Goal: Navigation & Orientation: Find specific page/section

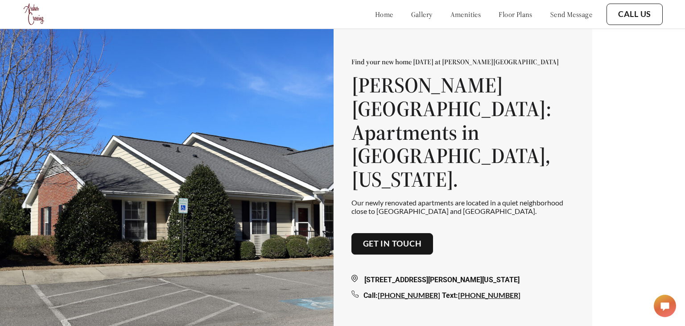
click at [411, 17] on link "gallery" at bounding box center [421, 14] width 21 height 9
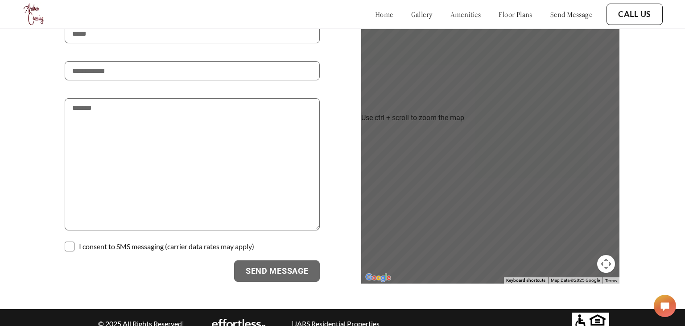
scroll to position [1253, 0]
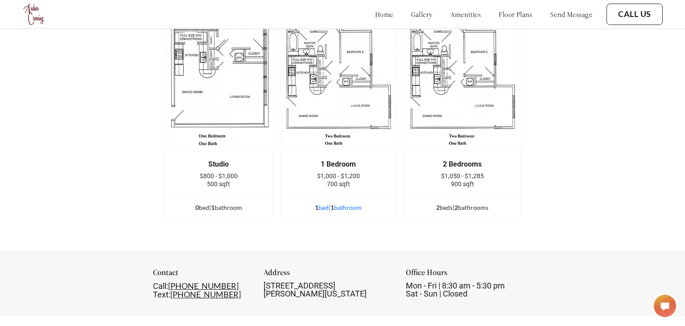
click at [345, 203] on div "1 bed | 1 bathroom" at bounding box center [339, 208] width 116 height 10
click at [322, 203] on div "1 bed | 1 bathroom" at bounding box center [339, 208] width 116 height 10
click at [331, 203] on div "1 bed | 1 bathroom" at bounding box center [339, 208] width 116 height 10
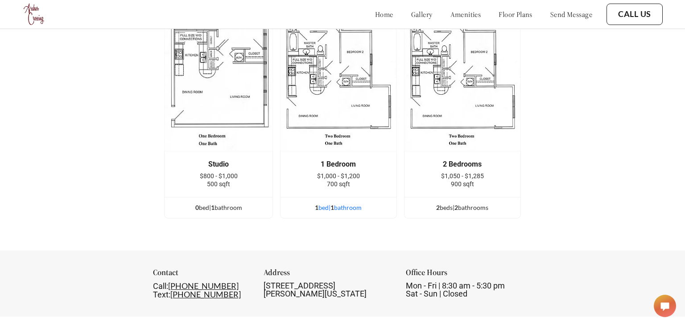
click at [331, 203] on div "1 bed | 1 bathroom" at bounding box center [339, 208] width 116 height 10
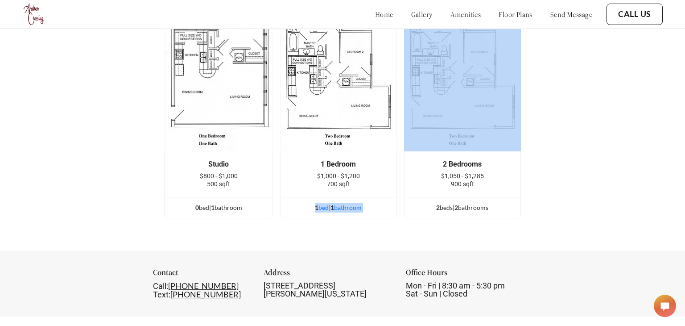
click at [331, 203] on div "1 bed | 1 bathroom" at bounding box center [339, 208] width 116 height 10
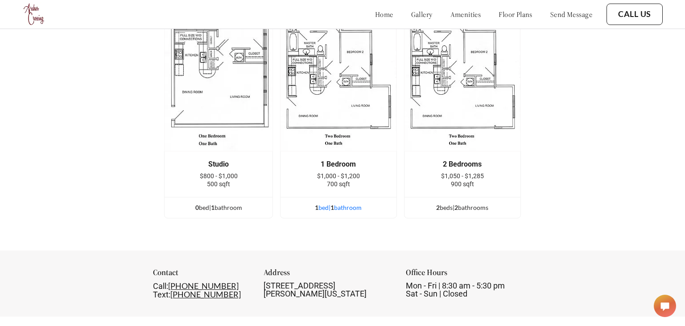
click at [331, 203] on div "1 bed | 1 bathroom" at bounding box center [339, 208] width 116 height 10
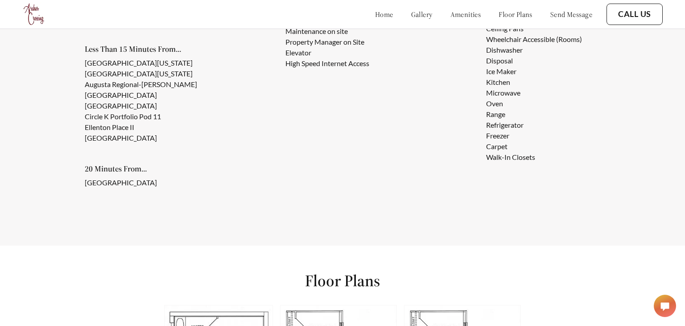
scroll to position [0, 0]
click at [411, 18] on link "gallery" at bounding box center [421, 14] width 21 height 9
click at [451, 17] on link "amenities" at bounding box center [466, 14] width 31 height 9
click at [484, 17] on div "home gallery amenities floor plans send message" at bounding box center [474, 14] width 235 height 9
click at [571, 17] on link "send message" at bounding box center [572, 14] width 42 height 9
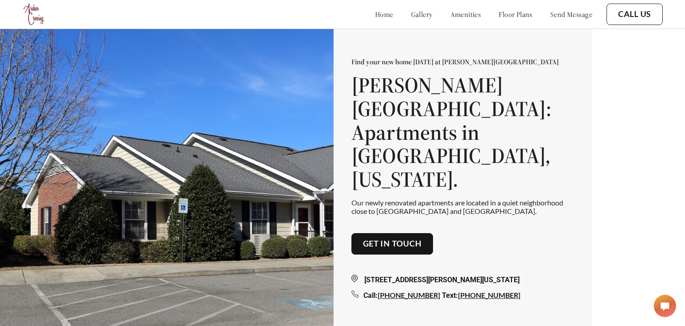
click at [33, 10] on img at bounding box center [34, 14] width 24 height 24
click at [661, 309] on icon at bounding box center [665, 306] width 9 height 9
click at [411, 16] on link "gallery" at bounding box center [421, 14] width 21 height 9
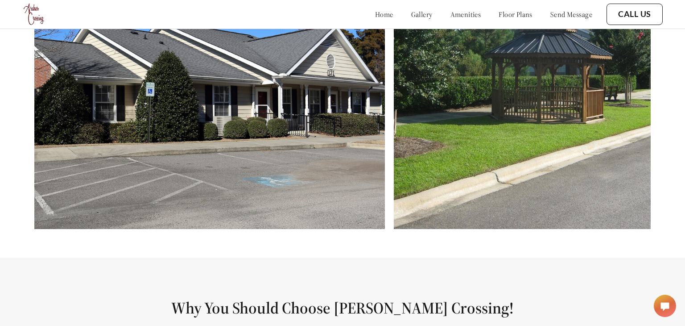
scroll to position [464, 0]
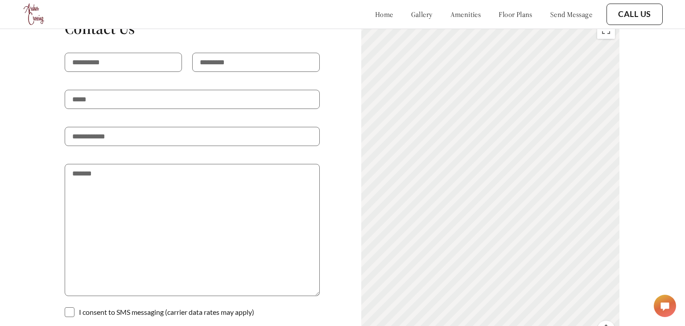
scroll to position [1583, 0]
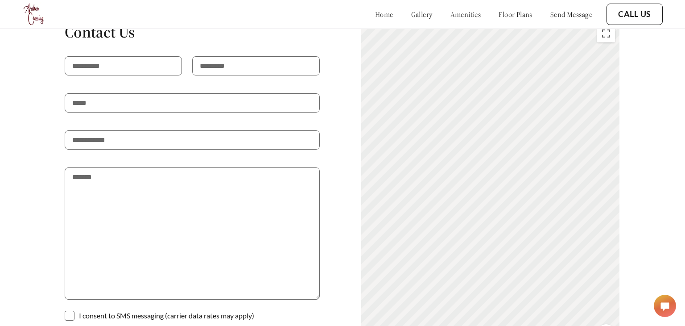
scroll to position [1583, 0]
